Goal: Find specific page/section: Find specific page/section

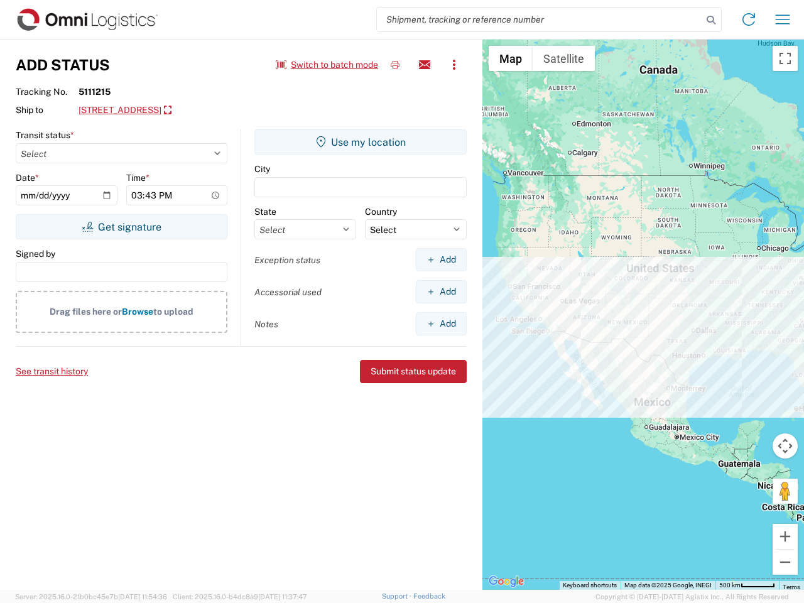
click at [540, 19] on input "search" at bounding box center [539, 20] width 325 height 24
click at [711, 20] on icon at bounding box center [711, 20] width 18 height 18
click at [749, 19] on icon at bounding box center [749, 19] width 20 height 20
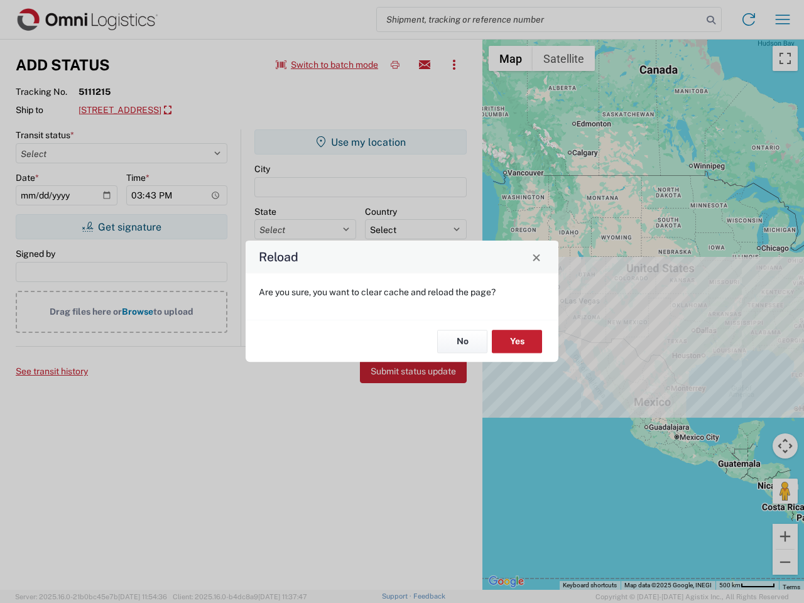
click at [783, 19] on div "Reload Are you sure, you want to clear cache and reload the page? No Yes" at bounding box center [402, 301] width 804 height 603
click at [327, 65] on div "Reload Are you sure, you want to clear cache and reload the page? No Yes" at bounding box center [402, 301] width 804 height 603
click at [395, 65] on div "Reload Are you sure, you want to clear cache and reload the page? No Yes" at bounding box center [402, 301] width 804 height 603
click at [425, 65] on div "Reload Are you sure, you want to clear cache and reload the page? No Yes" at bounding box center [402, 301] width 804 height 603
click at [454, 65] on div "Reload Are you sure, you want to clear cache and reload the page? No Yes" at bounding box center [402, 301] width 804 height 603
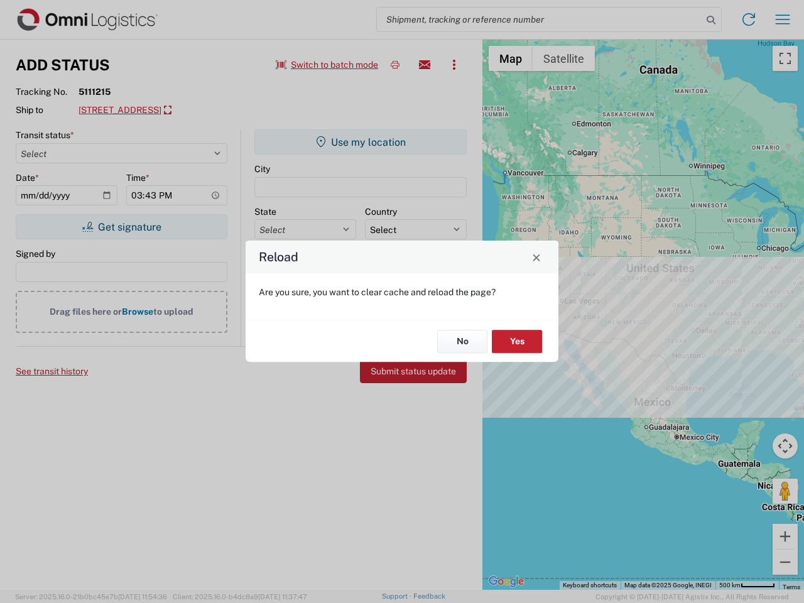
click at [192, 111] on div "Reload Are you sure, you want to clear cache and reload the page? No Yes" at bounding box center [402, 301] width 804 height 603
click at [121, 227] on div "Reload Are you sure, you want to clear cache and reload the page? No Yes" at bounding box center [402, 301] width 804 height 603
